Goal: Task Accomplishment & Management: Use online tool/utility

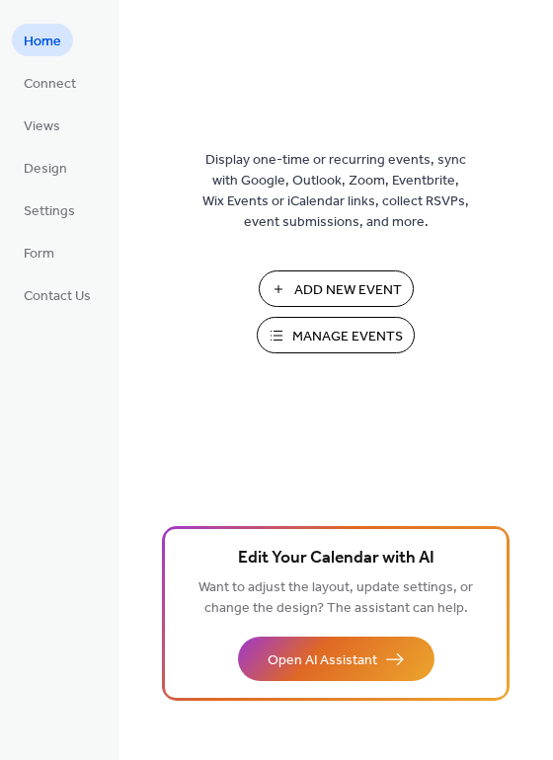
click at [318, 340] on span "Manage Events" at bounding box center [347, 337] width 111 height 21
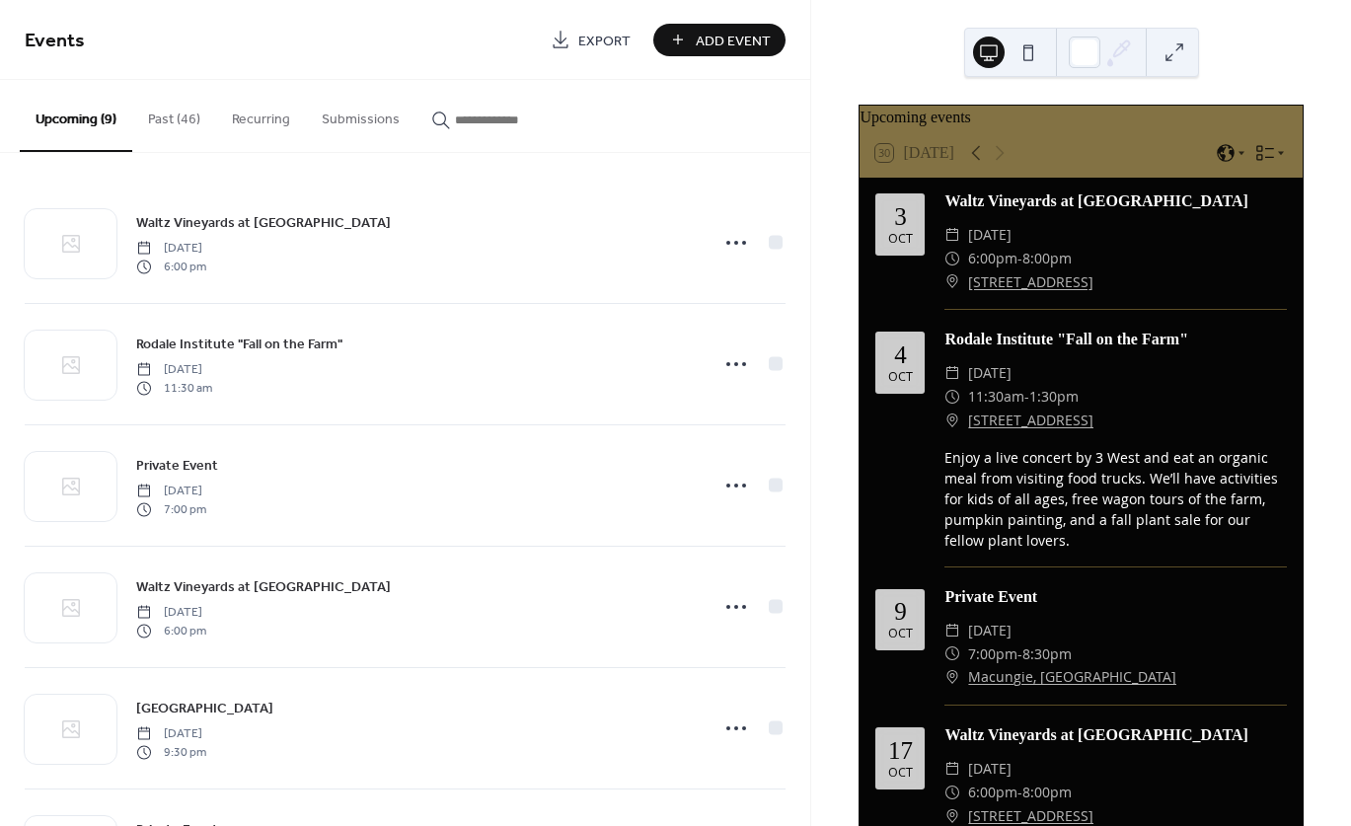
click at [154, 115] on button "Past (46)" at bounding box center [174, 115] width 84 height 70
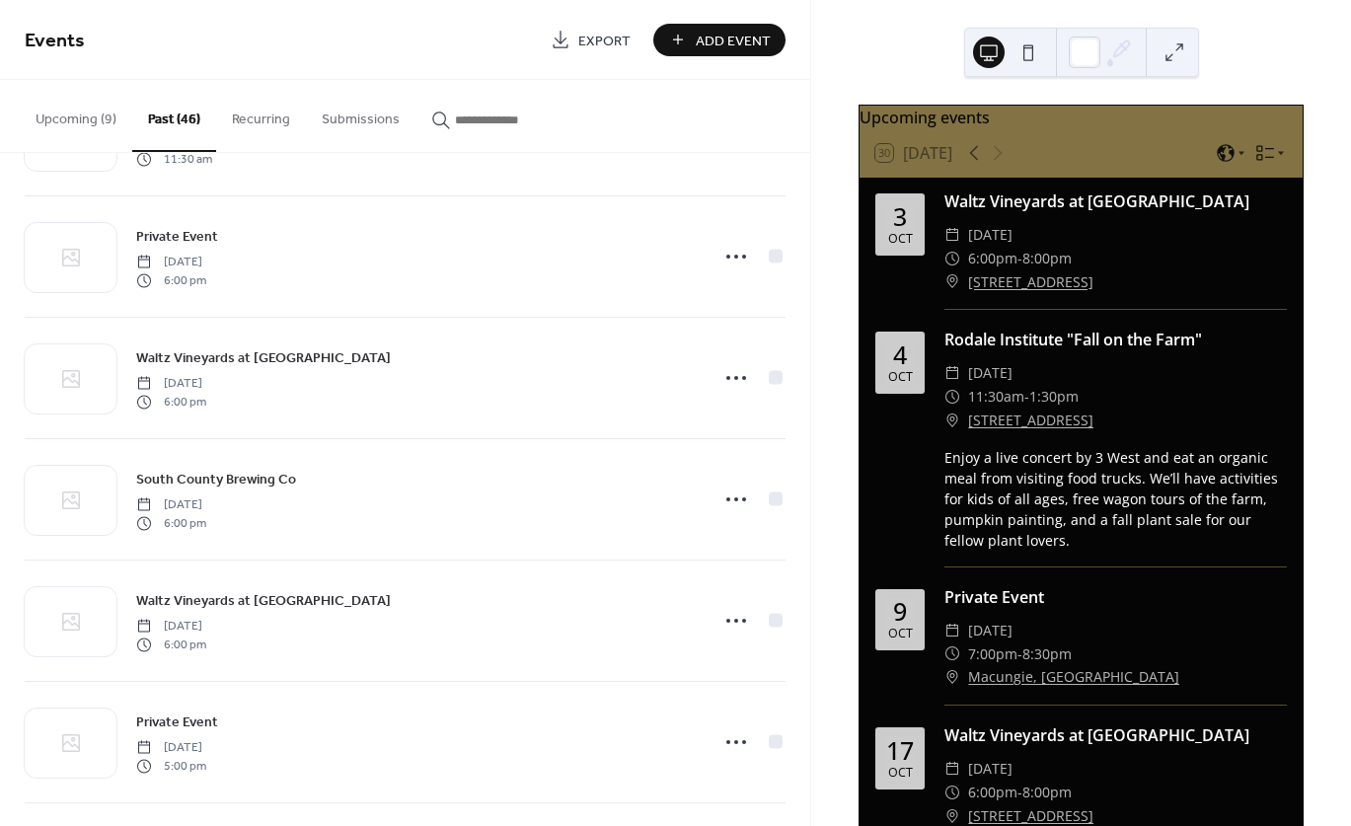
scroll to position [838, 0]
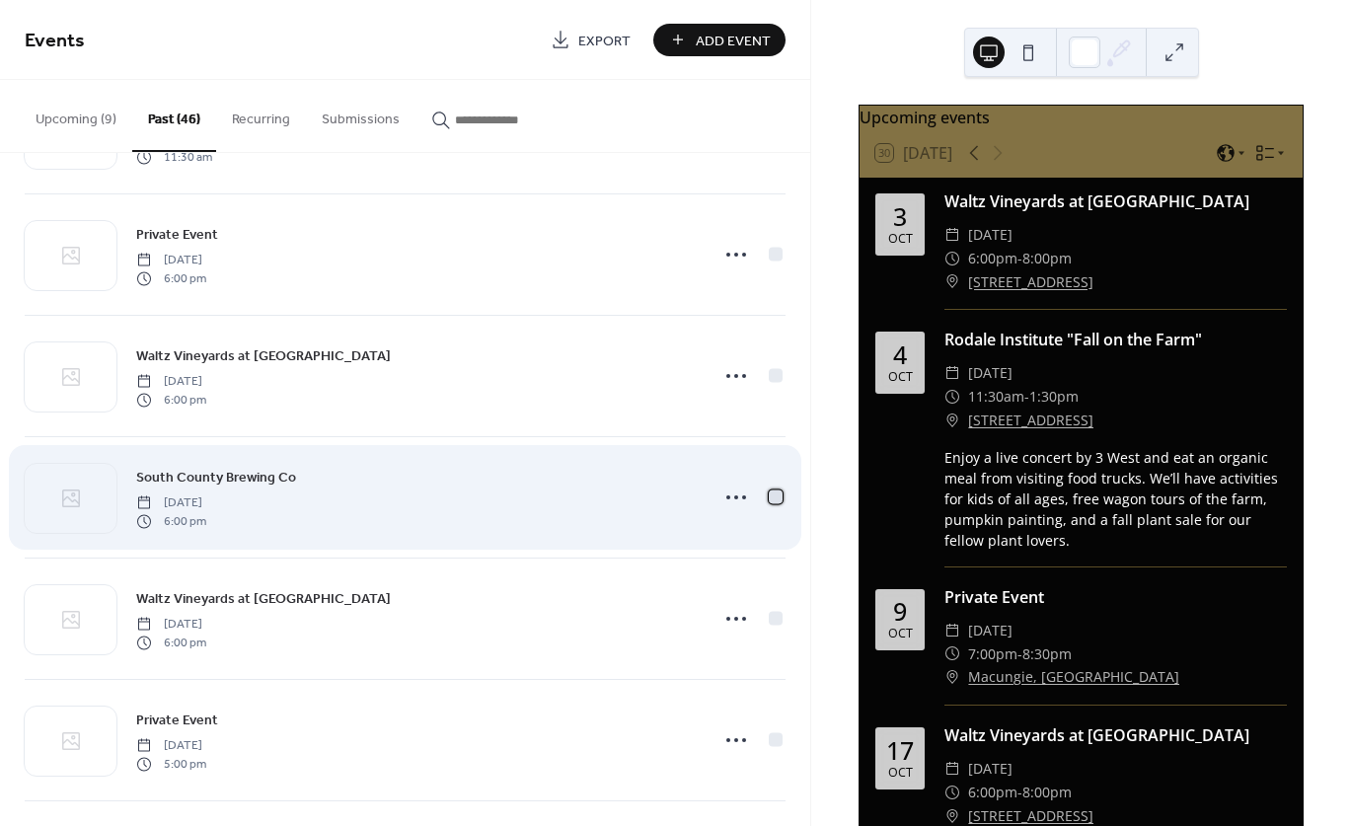
click at [769, 496] on div at bounding box center [776, 497] width 14 height 14
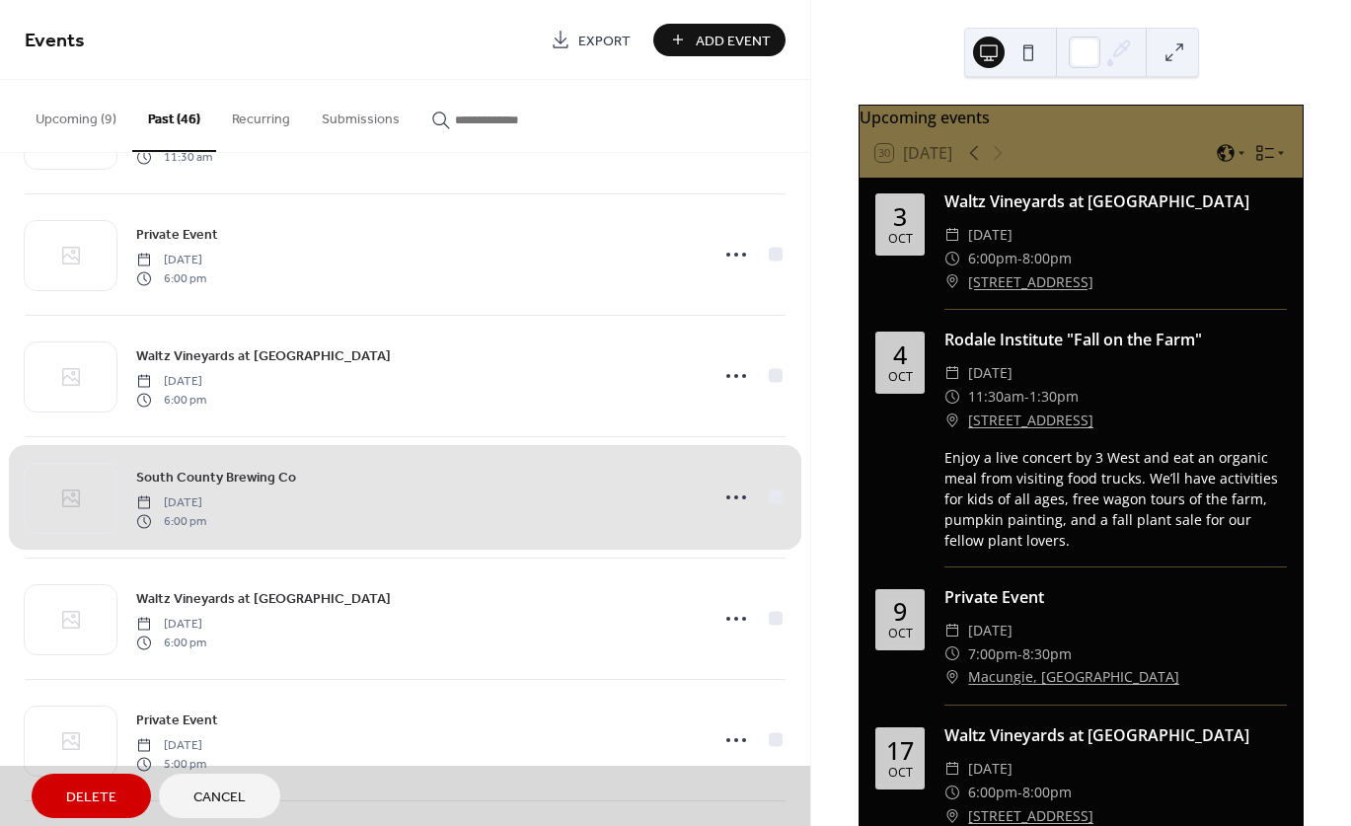
click at [731, 493] on div "South County Brewing Co [DATE] 6:00 pm" at bounding box center [405, 496] width 761 height 121
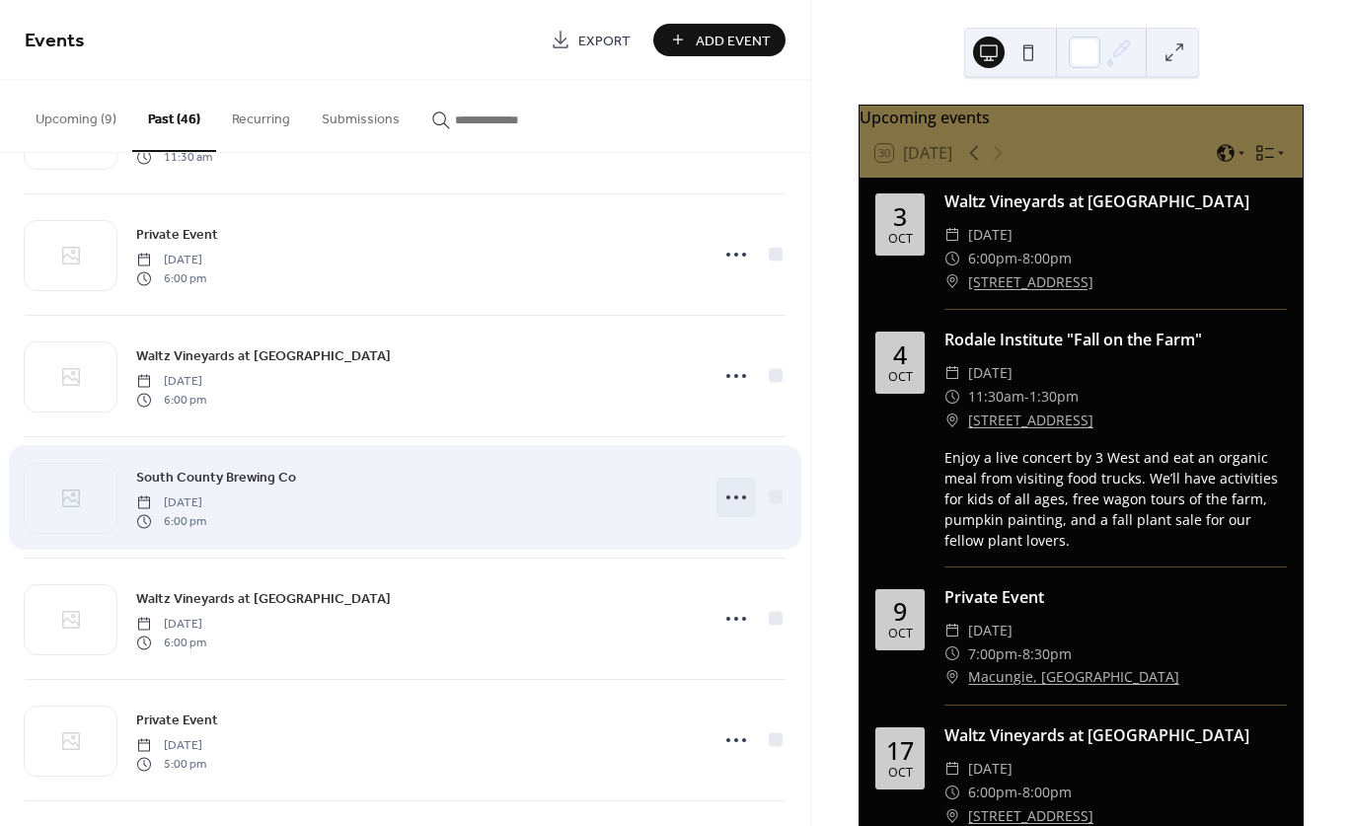
click at [731, 493] on icon at bounding box center [736, 498] width 32 height 32
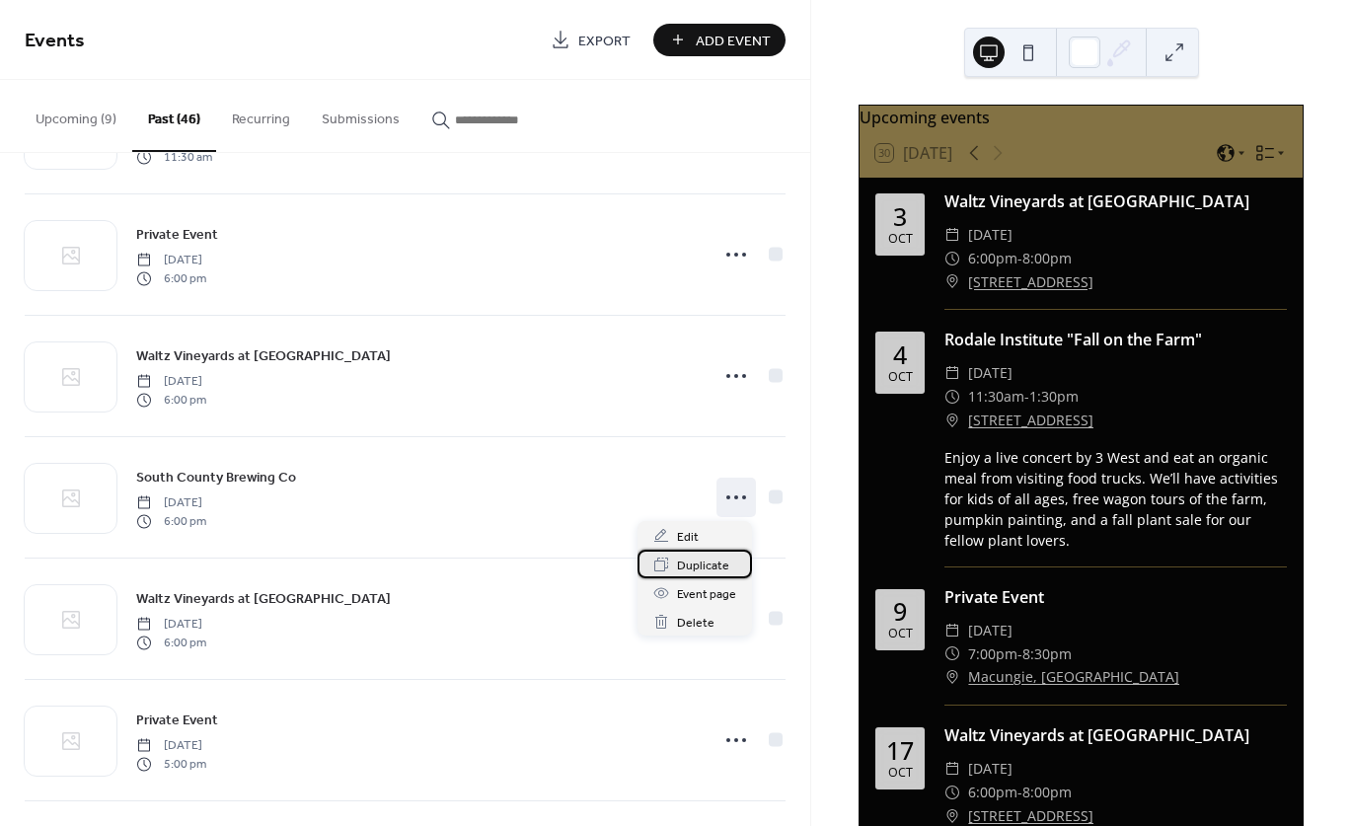
click at [705, 563] on span "Duplicate" at bounding box center [703, 566] width 52 height 21
